Goal: Find specific page/section

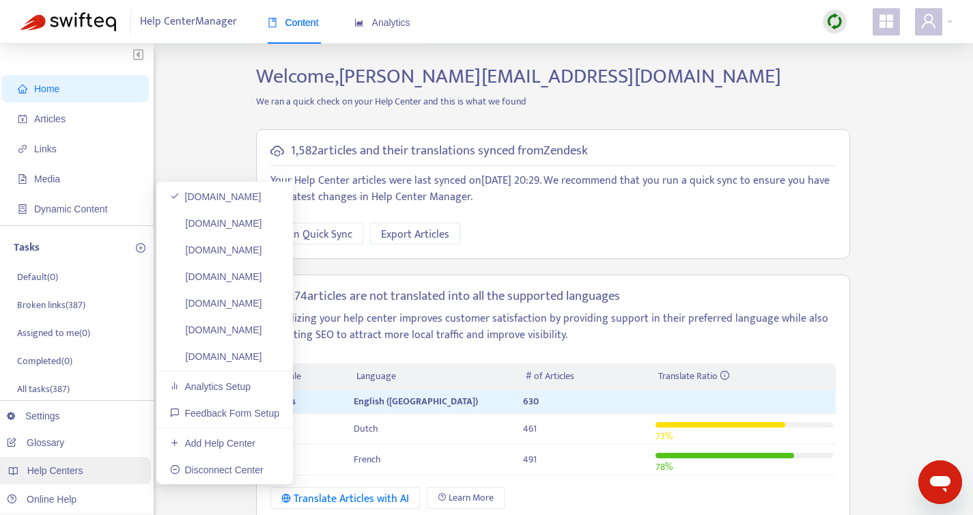
click at [74, 476] on div "Help Centers" at bounding box center [73, 470] width 155 height 27
click at [255, 229] on link "[DOMAIN_NAME]" at bounding box center [216, 223] width 92 height 11
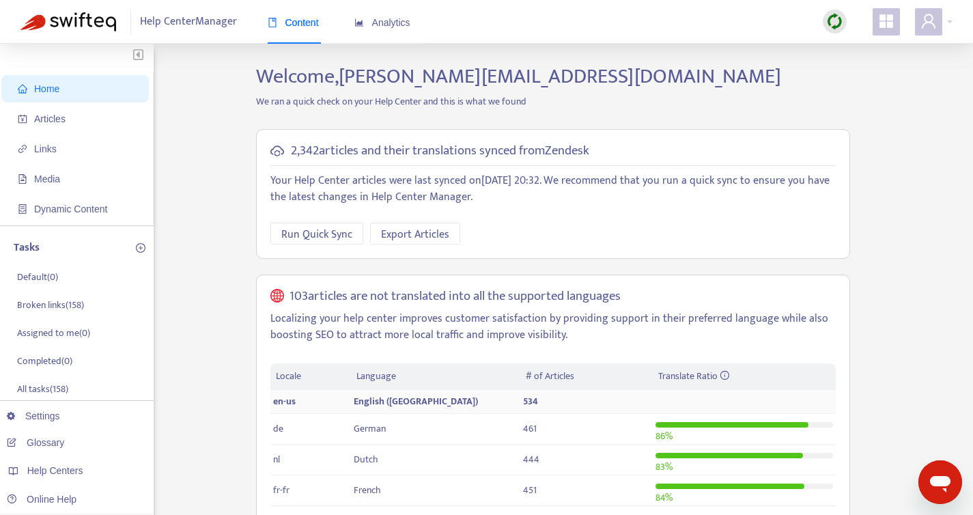
click at [393, 399] on span "English ([GEOGRAPHIC_DATA])" at bounding box center [416, 401] width 124 height 16
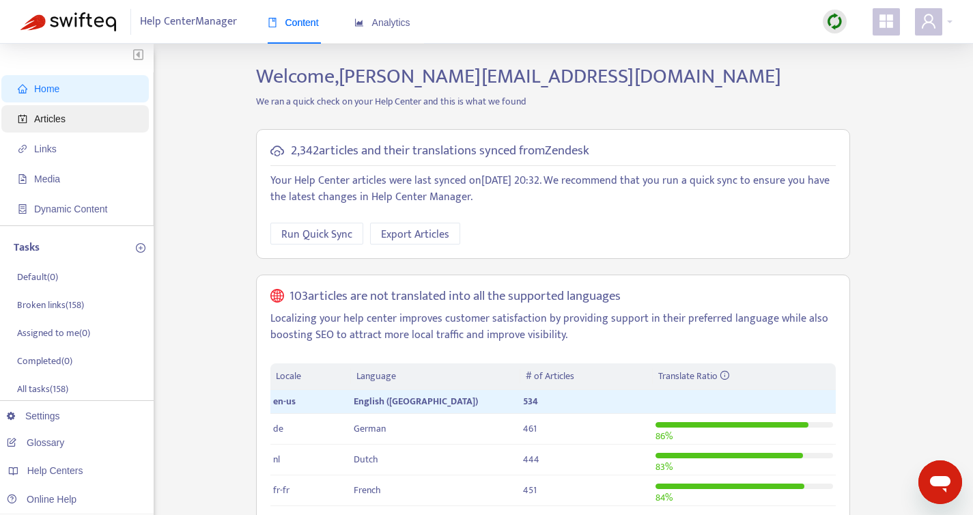
click at [58, 122] on span "Articles" at bounding box center [49, 118] width 31 height 11
